Goal: Information Seeking & Learning: Learn about a topic

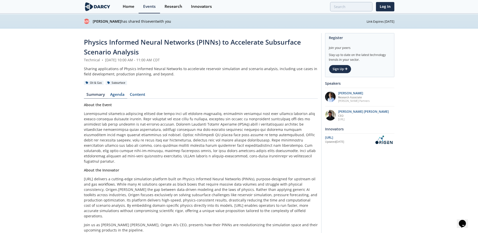
click at [115, 93] on link "Agenda" at bounding box center [118, 95] width 20 height 6
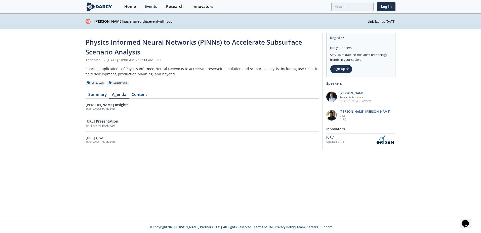
drag, startPoint x: 116, startPoint y: 95, endPoint x: 159, endPoint y: 85, distance: 44.8
click at [159, 85] on div "Oil & Gas Subsurface" at bounding box center [203, 82] width 234 height 5
click at [143, 95] on link "Content" at bounding box center [139, 95] width 21 height 6
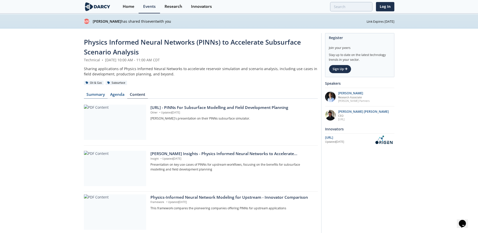
click at [101, 96] on link "Summary" at bounding box center [96, 95] width 24 height 6
